Goal: Transaction & Acquisition: Purchase product/service

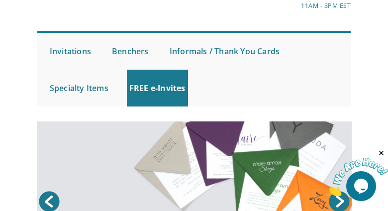
scroll to position [100, 0]
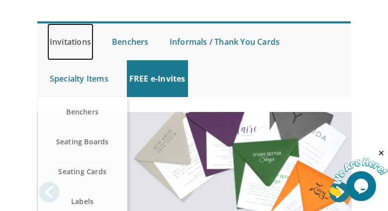
click at [87, 44] on link "Invitations" at bounding box center [70, 41] width 46 height 37
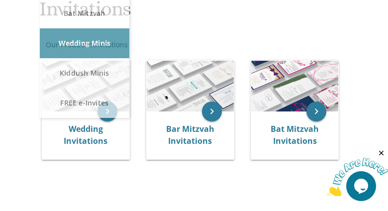
scroll to position [249, 0]
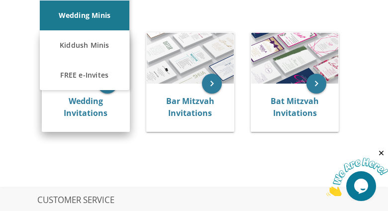
click at [89, 93] on div "Wedding Invitations" at bounding box center [85, 108] width 87 height 48
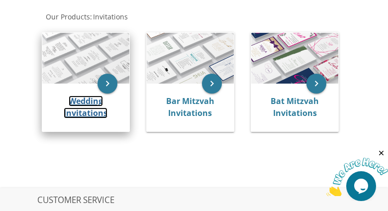
click at [88, 99] on link "Wedding Invitations" at bounding box center [86, 107] width 44 height 23
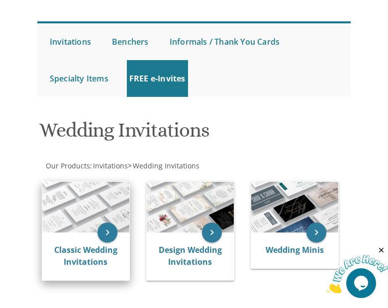
click at [92, 209] on img at bounding box center [85, 207] width 87 height 51
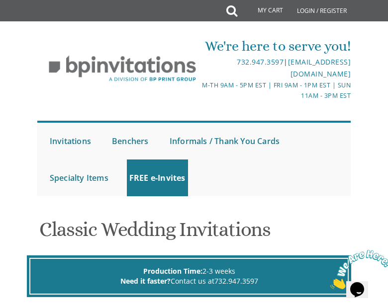
click at [242, 46] on div "We're here to serve you!" at bounding box center [273, 46] width 156 height 20
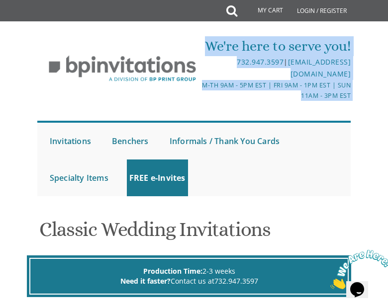
drag, startPoint x: 242, startPoint y: 46, endPoint x: 250, endPoint y: 87, distance: 41.5
click at [250, 87] on div "We're here to serve you! 732.947.3597 | invitations@bpprintgroup.com M-Th 9am -…" at bounding box center [273, 68] width 158 height 65
click at [250, 87] on div "M-Th 9am - 5pm EST | Fri 9am - 1pm EST | Sun 11am - 3pm EST" at bounding box center [273, 90] width 156 height 21
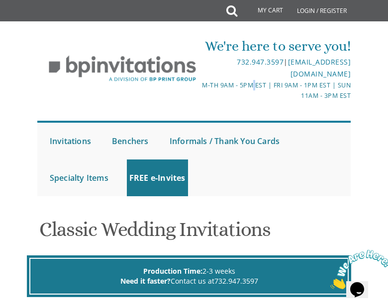
click at [250, 87] on div "M-Th 9am - 5pm EST | Fri 9am - 1pm EST | Sun 11am - 3pm EST" at bounding box center [273, 90] width 156 height 21
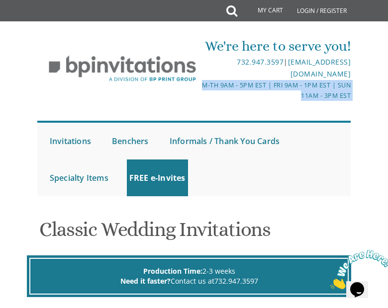
click at [250, 87] on div "M-Th 9am - 5pm EST | Fri 9am - 1pm EST | Sun 11am - 3pm EST" at bounding box center [273, 90] width 156 height 21
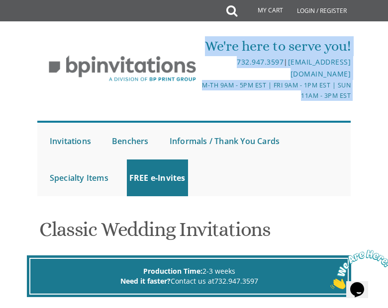
drag, startPoint x: 250, startPoint y: 87, endPoint x: 259, endPoint y: 43, distance: 44.7
click at [259, 43] on div "We're here to serve you! 732.947.3597 | invitations@bpprintgroup.com M-Th 9am -…" at bounding box center [273, 68] width 158 height 65
click at [259, 43] on div "We're here to serve you!" at bounding box center [273, 46] width 156 height 20
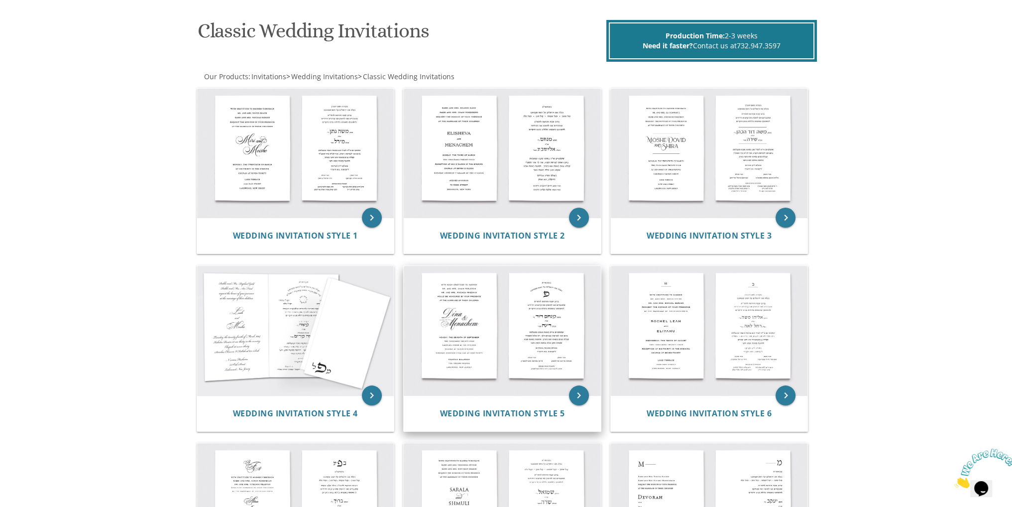
scroll to position [135, 0]
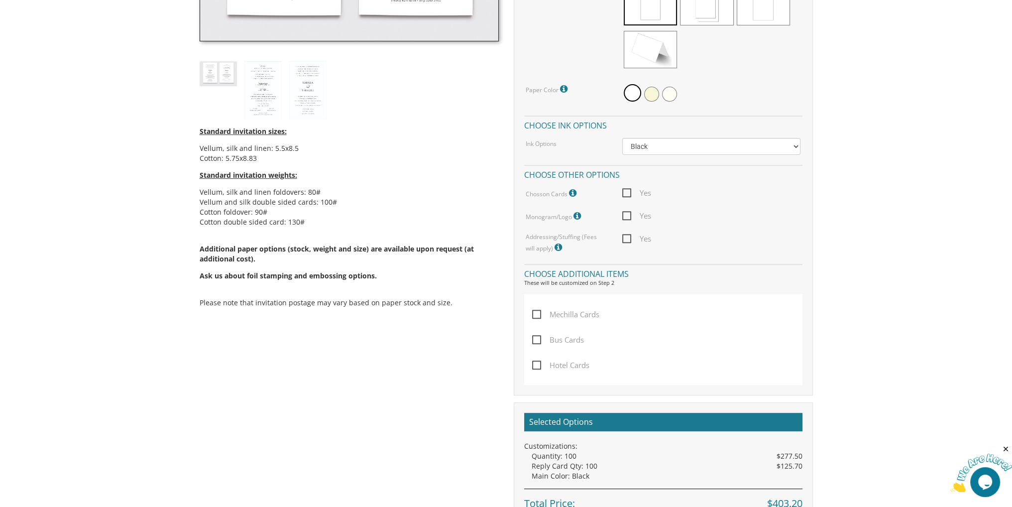
scroll to position [299, 0]
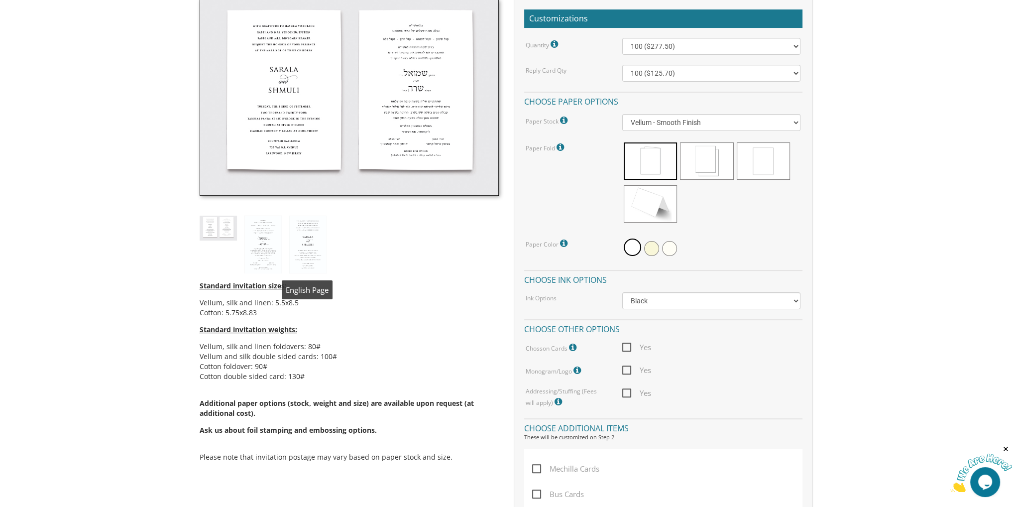
click at [264, 239] on img at bounding box center [262, 244] width 37 height 58
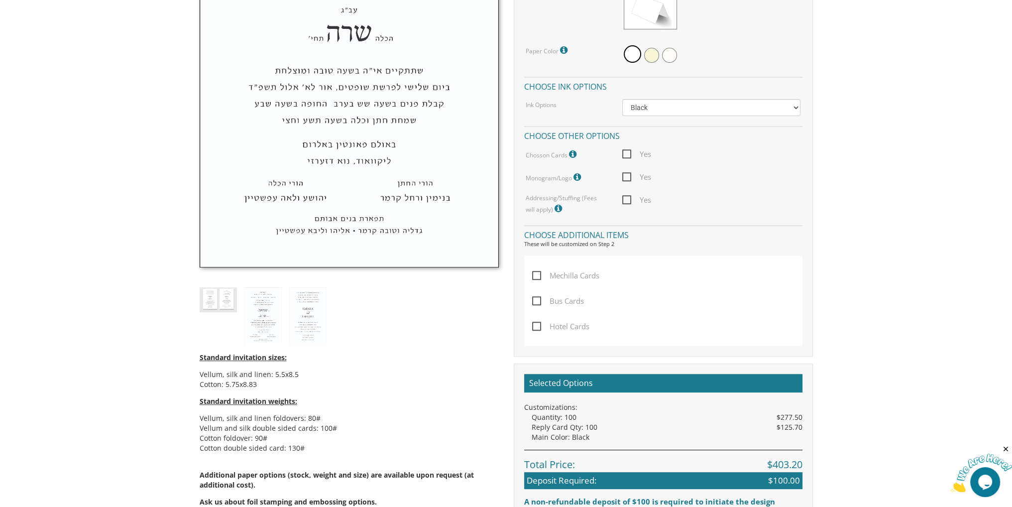
scroll to position [547, 0]
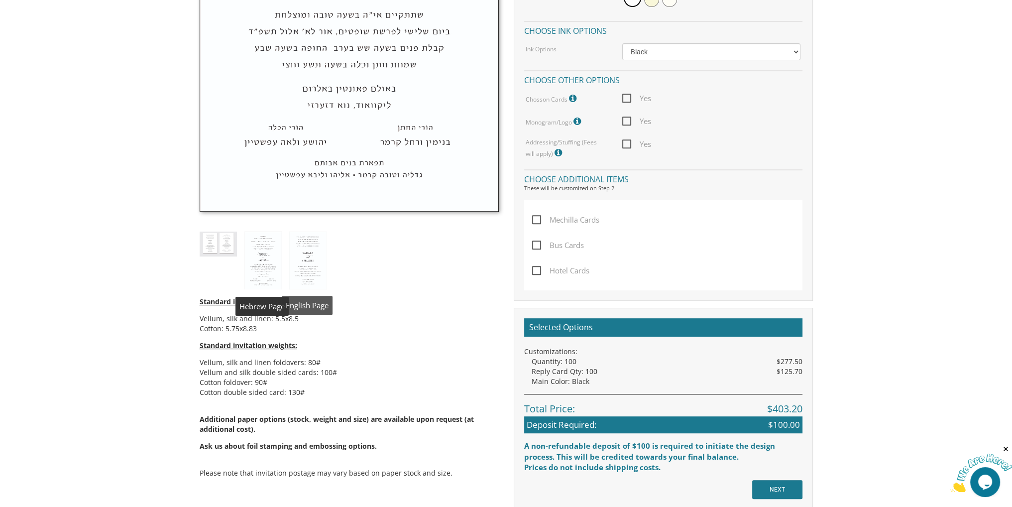
click at [166, 241] on body "My Cart {{shoppingcart.totalQuantityDisplay}} Total: {{shoppingcart.subtotal}} …" at bounding box center [506, 167] width 1012 height 1428
click at [216, 241] on img at bounding box center [218, 243] width 37 height 24
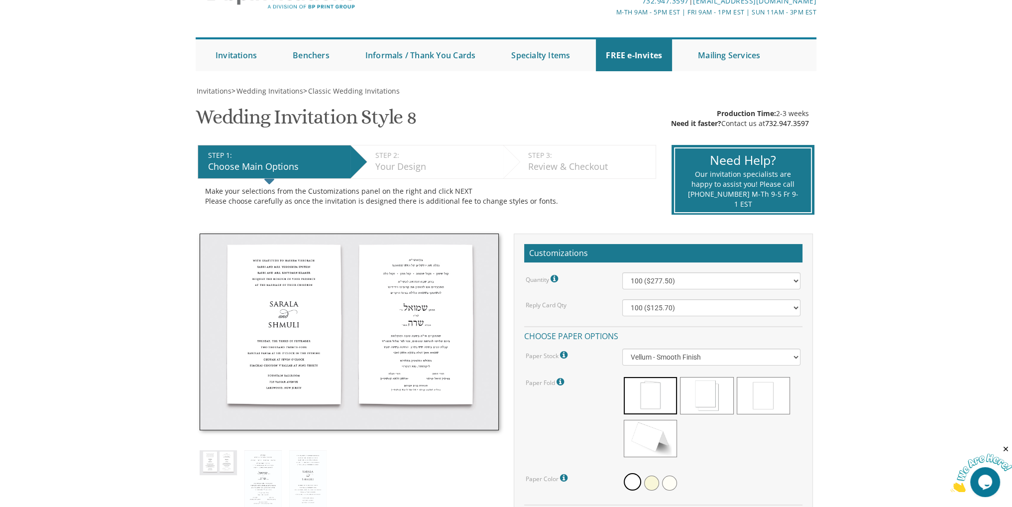
scroll to position [0, 0]
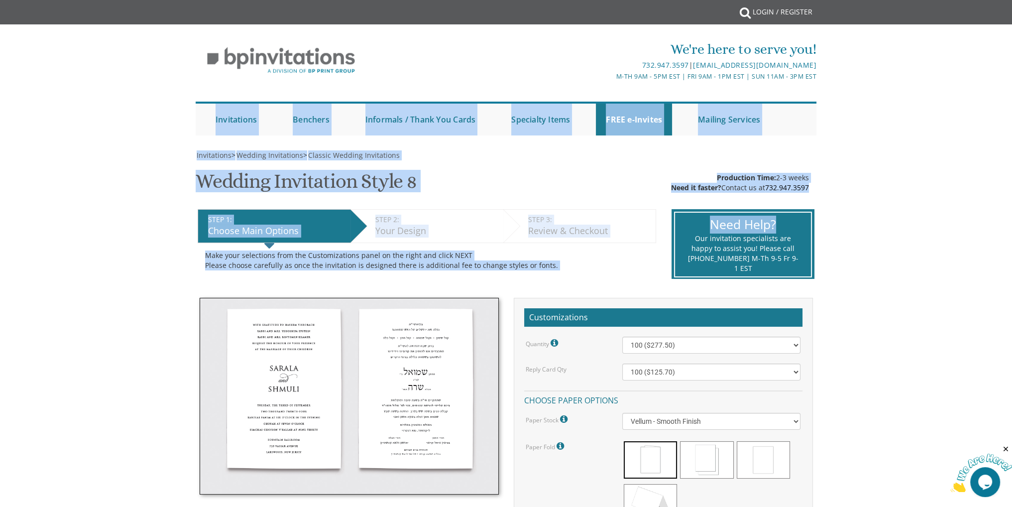
drag, startPoint x: 840, startPoint y: 111, endPoint x: 843, endPoint y: 185, distance: 74.2
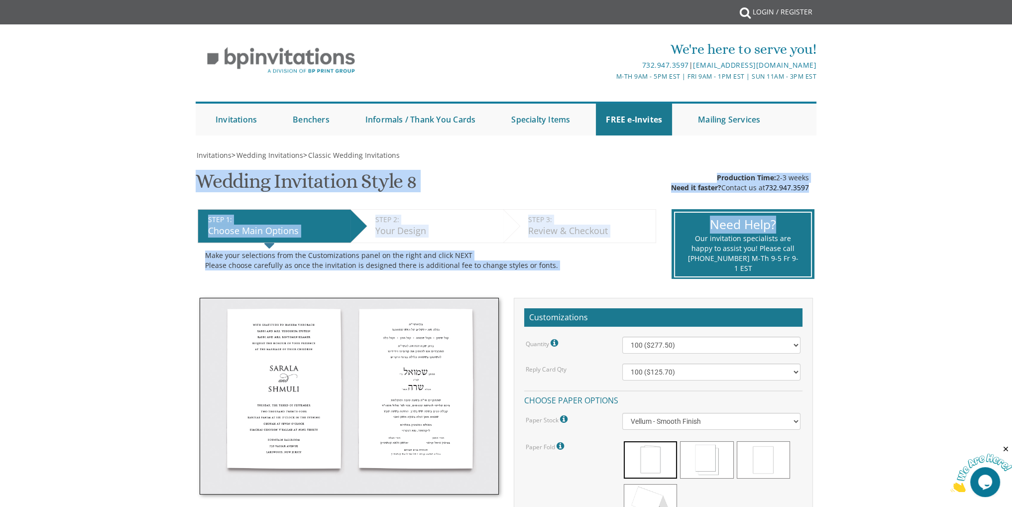
drag, startPoint x: 843, startPoint y: 159, endPoint x: 842, endPoint y: 186, distance: 27.4
drag, startPoint x: 840, startPoint y: 157, endPoint x: 839, endPoint y: 231, distance: 74.6
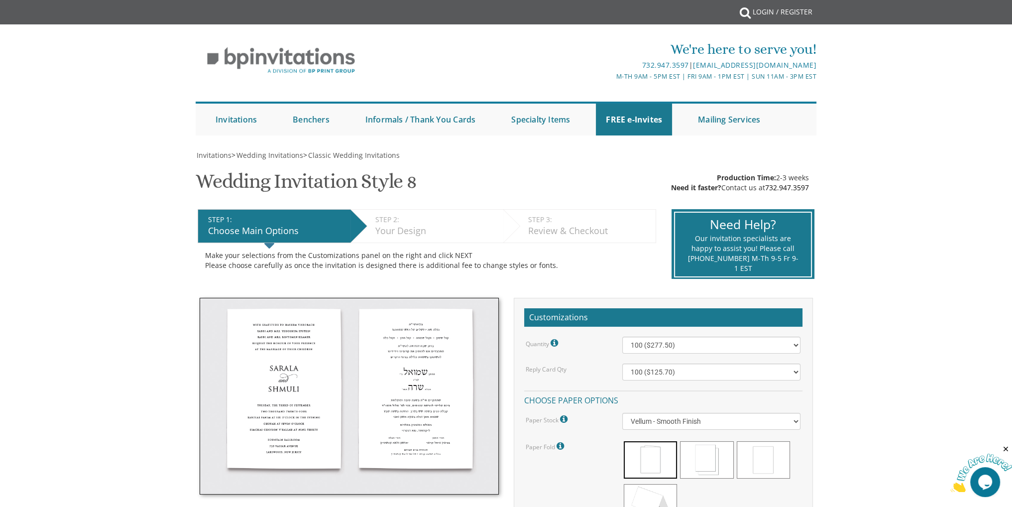
click at [429, 206] on div "STEP 1: EDIT Choose Main Options STEP 2: EDIT Your Design STEP 3: EDIT Review &…" at bounding box center [427, 245] width 474 height 86
click at [399, 245] on div "Make your selections from the Customizations panel on the right and click NEXT …" at bounding box center [427, 260] width 458 height 35
click at [402, 231] on div "Your Design" at bounding box center [436, 230] width 123 height 13
click at [532, 222] on div "STEP 3: EDIT" at bounding box center [589, 219] width 122 height 10
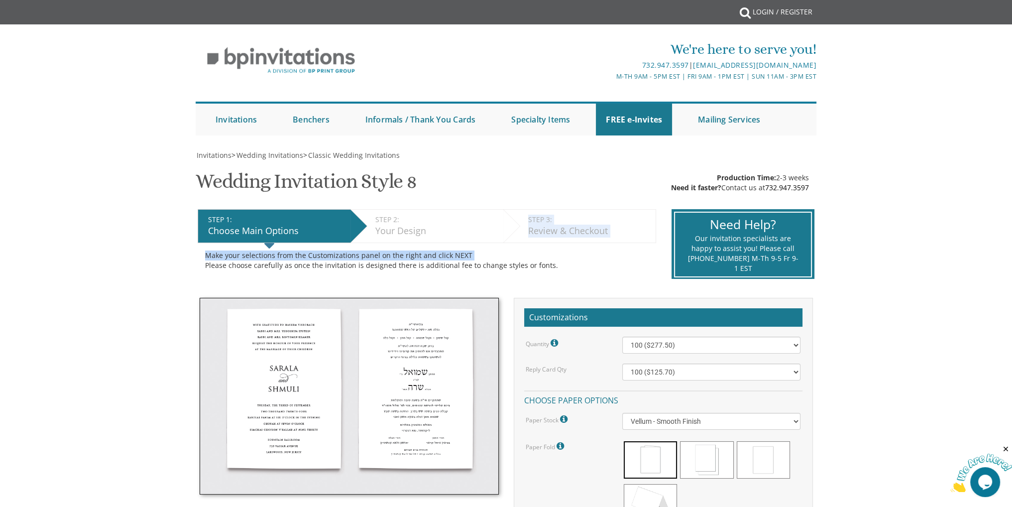
drag, startPoint x: 532, startPoint y: 222, endPoint x: 537, endPoint y: 248, distance: 26.9
click at [537, 248] on div "STEP 1: EDIT Choose Main Options STEP 2: EDIT Your Design STEP 3: EDIT Review &…" at bounding box center [427, 245] width 474 height 86
click at [545, 230] on div "Review & Checkout" at bounding box center [589, 230] width 122 height 13
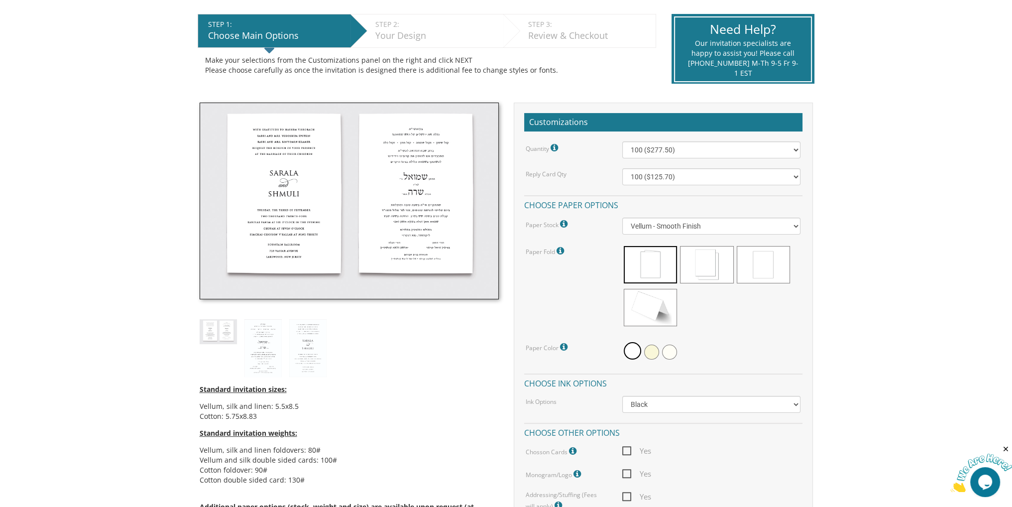
scroll to position [299, 0]
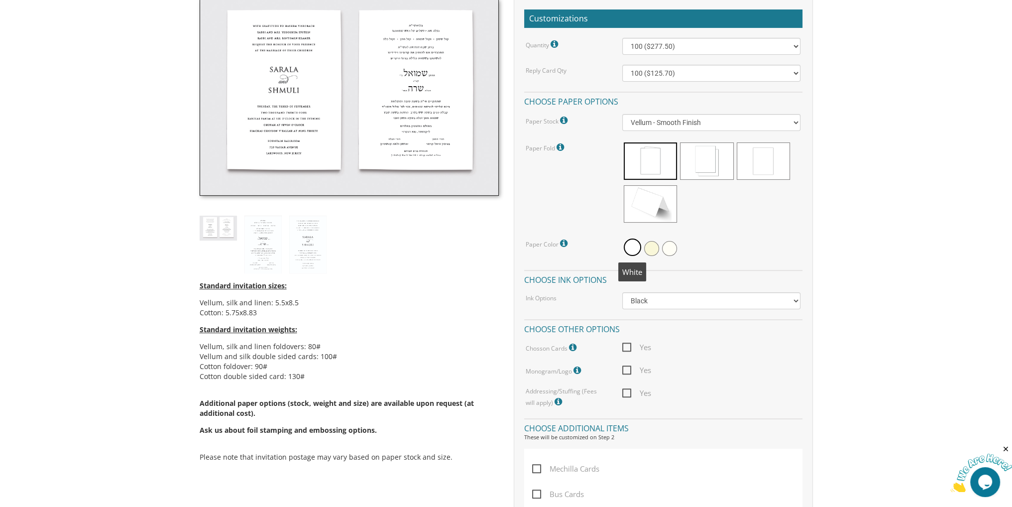
click at [646, 247] on span at bounding box center [651, 248] width 15 height 15
click at [635, 249] on span at bounding box center [630, 248] width 15 height 15
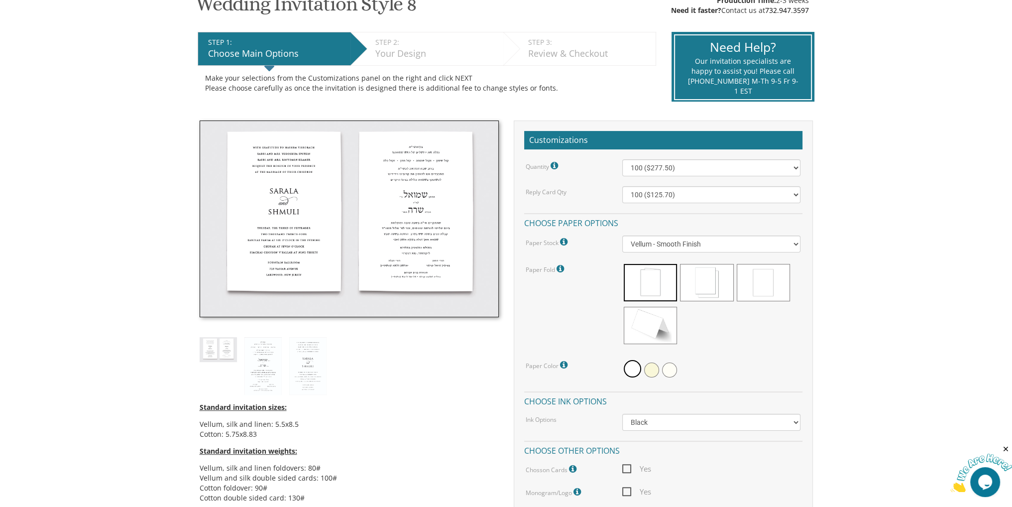
scroll to position [199, 0]
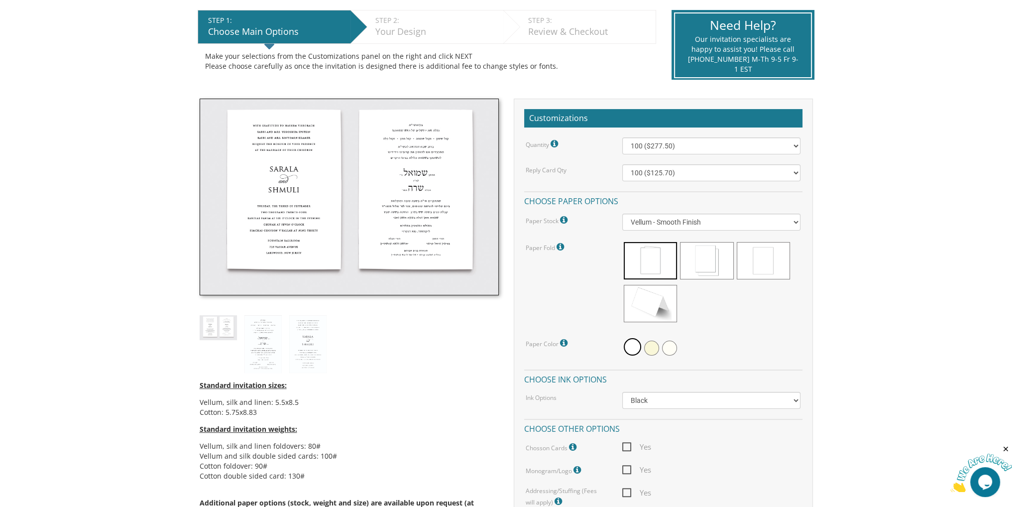
click at [207, 54] on div "Make your selections from the Customizations panel on the right and click NEXT …" at bounding box center [426, 61] width 443 height 20
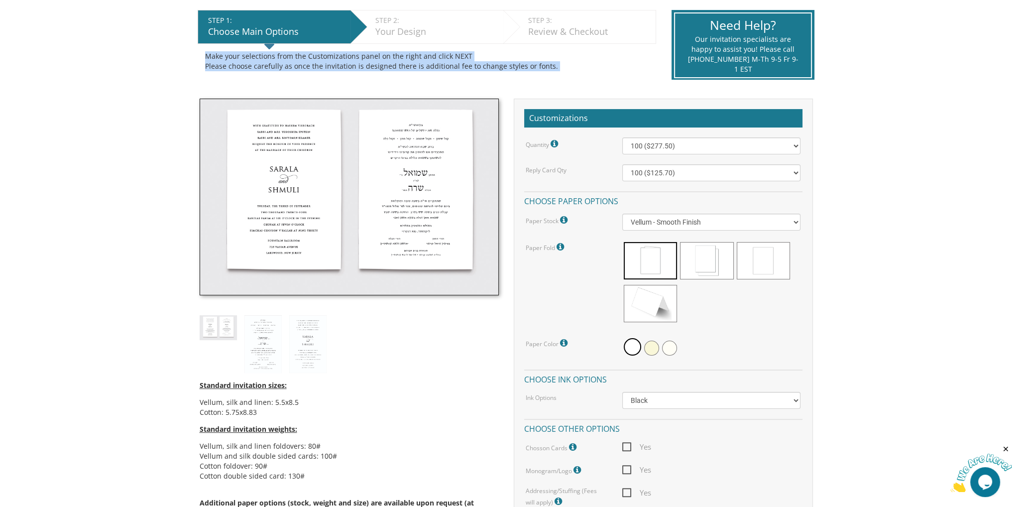
drag, startPoint x: 207, startPoint y: 54, endPoint x: 207, endPoint y: 81, distance: 26.9
click at [207, 81] on div "STEP 1: EDIT Choose Main Options STEP 2: EDIT Your Design STEP 3: EDIT Review &…" at bounding box center [427, 46] width 474 height 86
click at [190, 56] on div "STEP 1: EDIT Choose Main Options STEP 2: EDIT Your Design STEP 3: EDIT Review &…" at bounding box center [427, 46] width 474 height 86
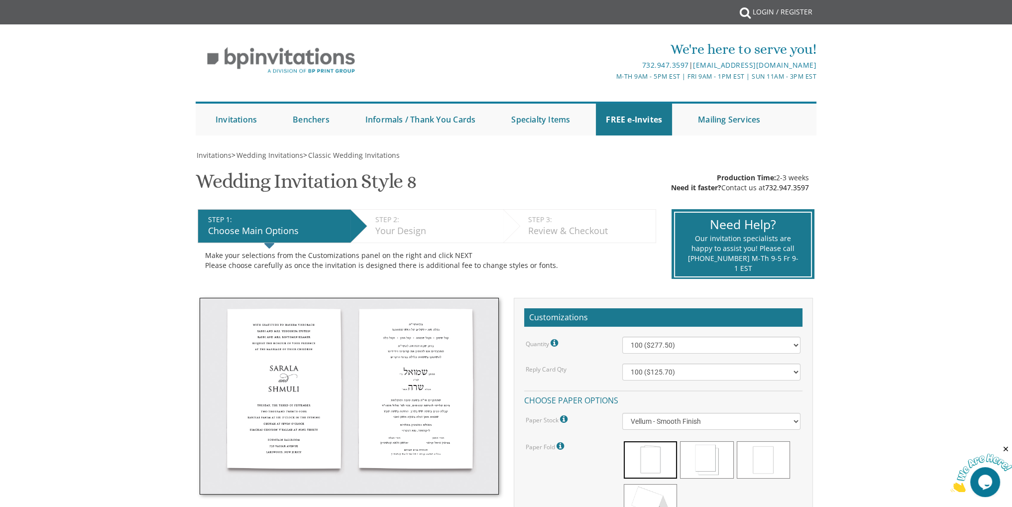
scroll to position [0, 0]
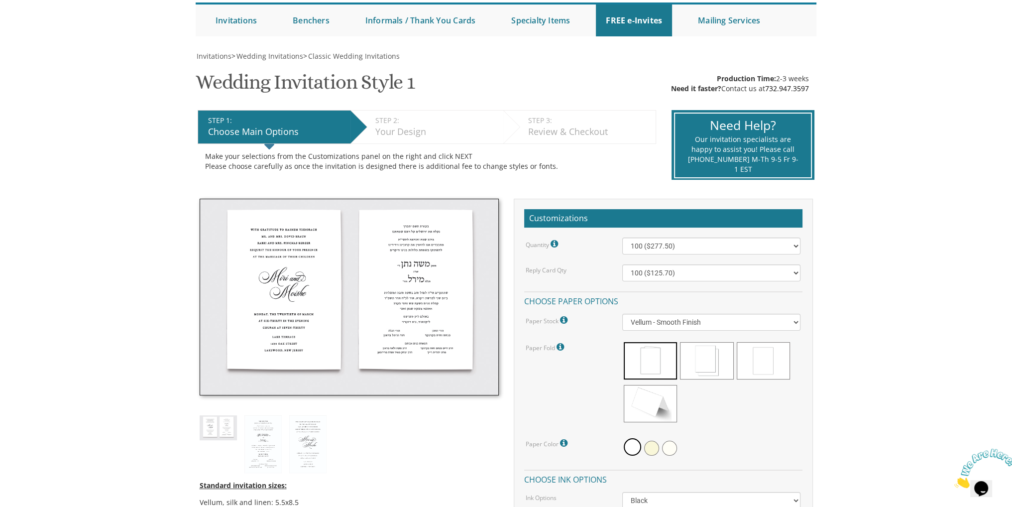
scroll to position [100, 0]
